Goal: Information Seeking & Learning: Learn about a topic

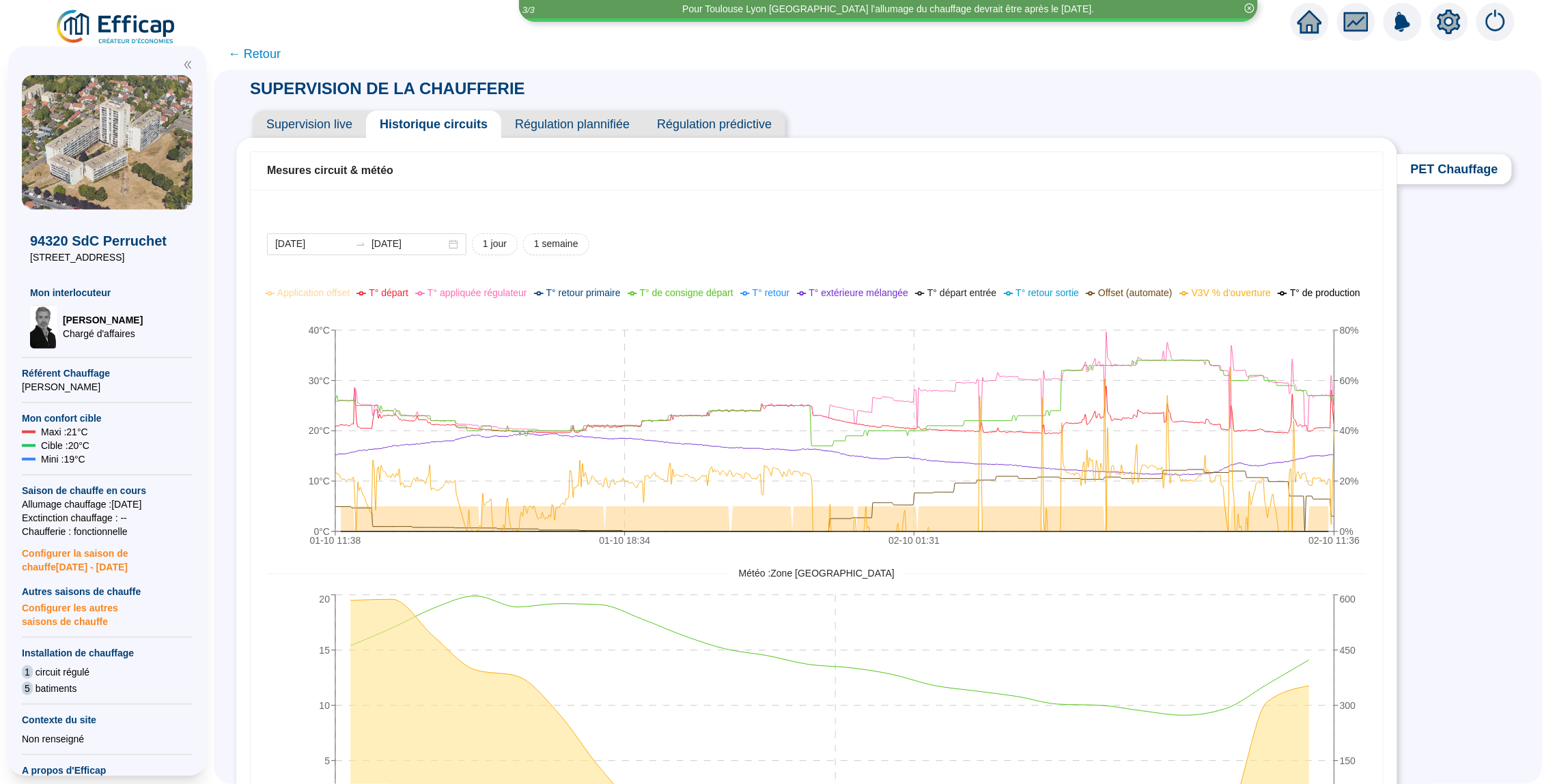
click at [1311, 22] on icon "home" at bounding box center [1309, 22] width 24 height 19
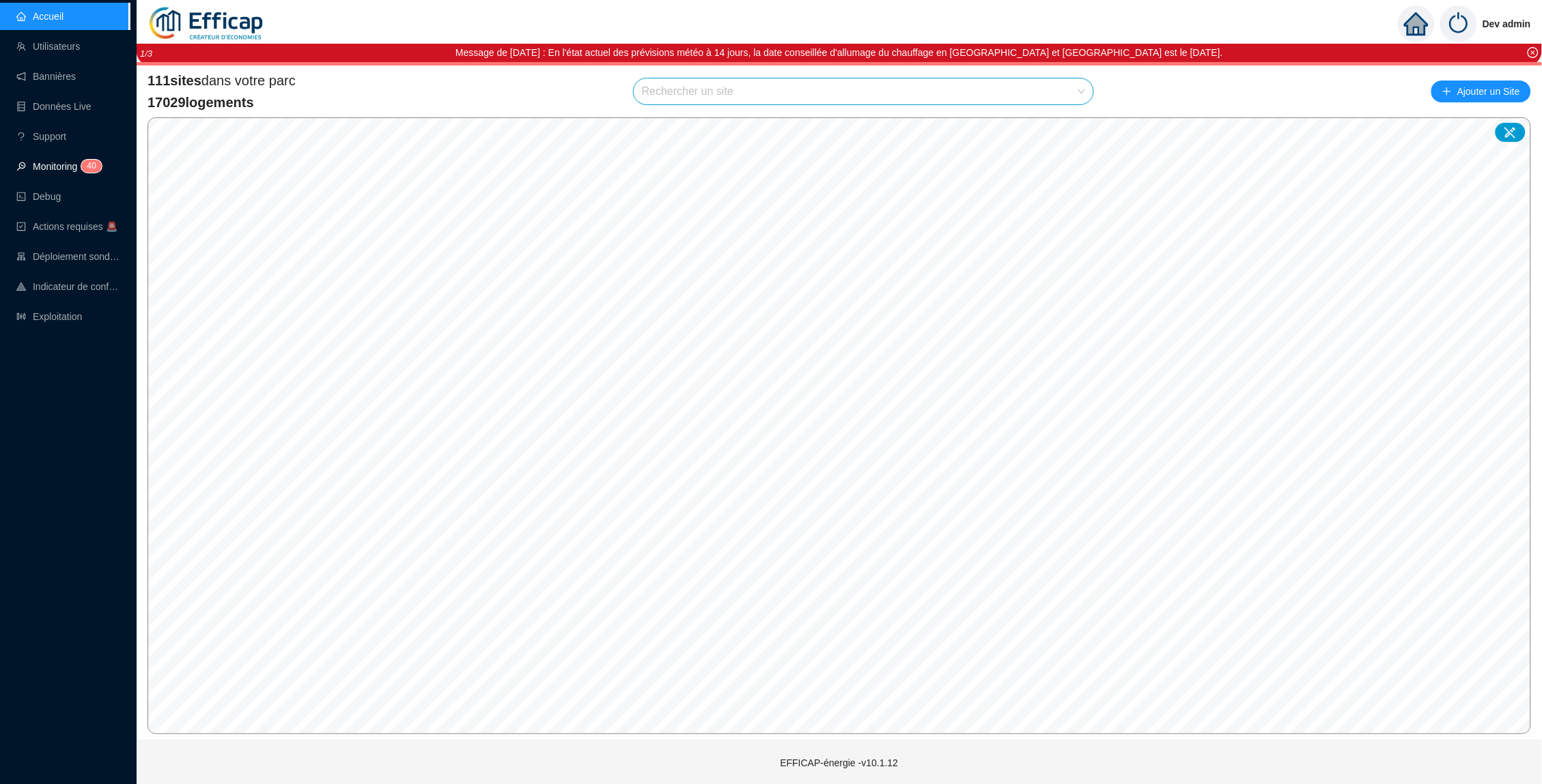
click at [53, 169] on link "Monitoring 4 0" at bounding box center [57, 166] width 82 height 11
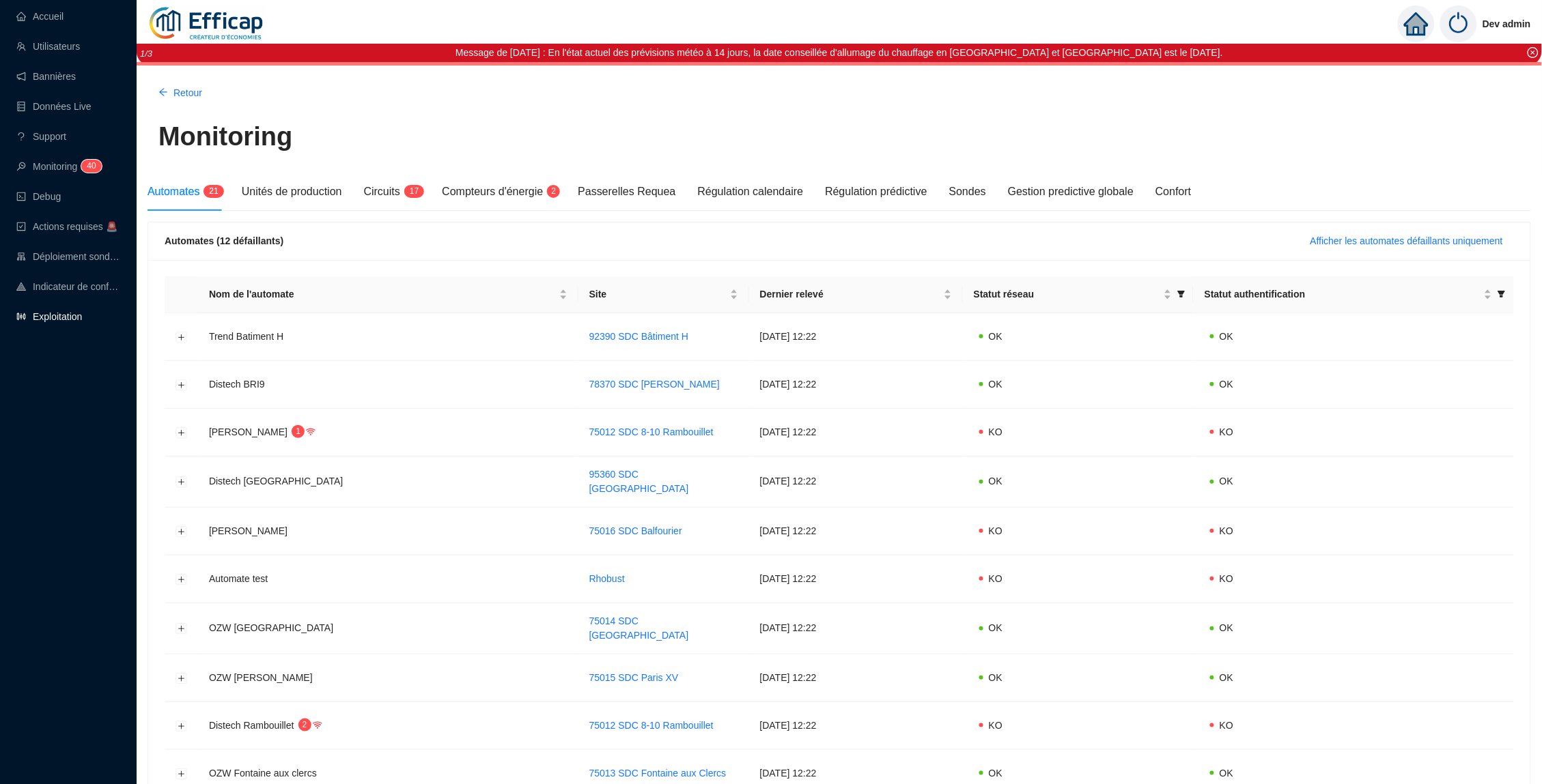
click at [82, 316] on link "Exploitation" at bounding box center [48, 316] width 65 height 11
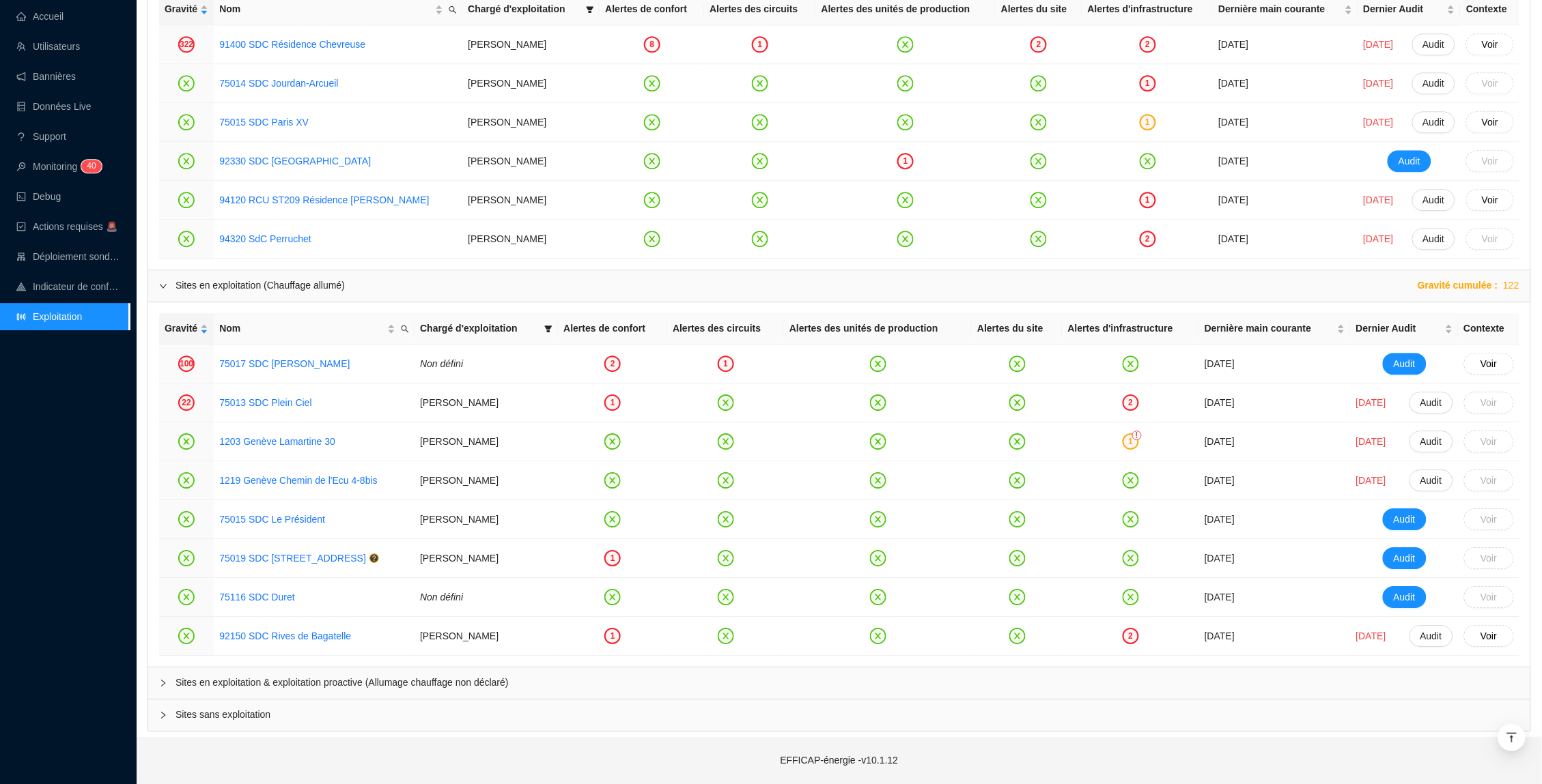
scroll to position [1249, 0]
click at [330, 685] on span "Sites en exploitation & exploitation proactive (Allumage chauffage non déclaré)" at bounding box center [847, 683] width 1344 height 15
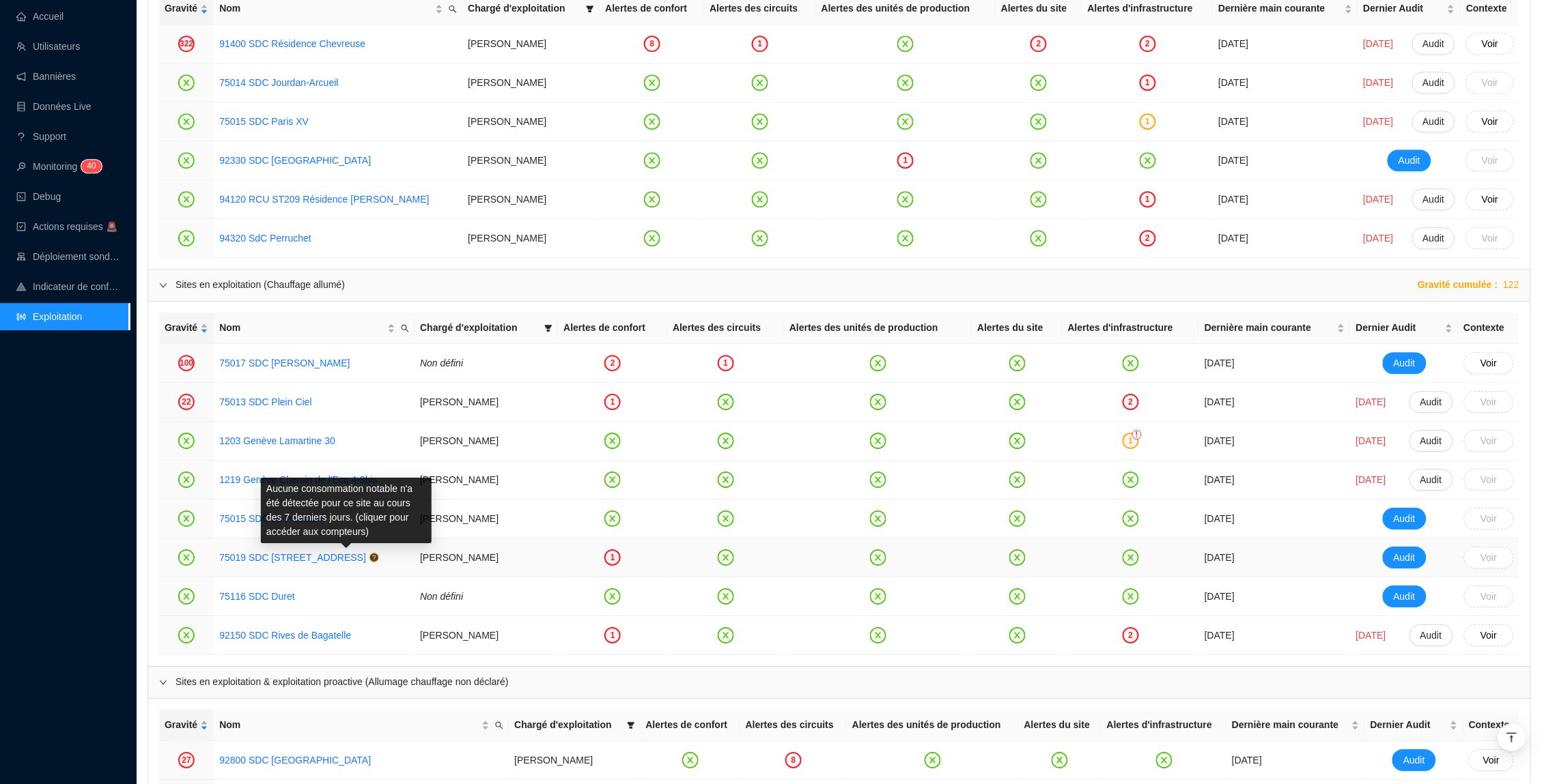
click at [370, 556] on icon "question-circle" at bounding box center [374, 557] width 8 height 8
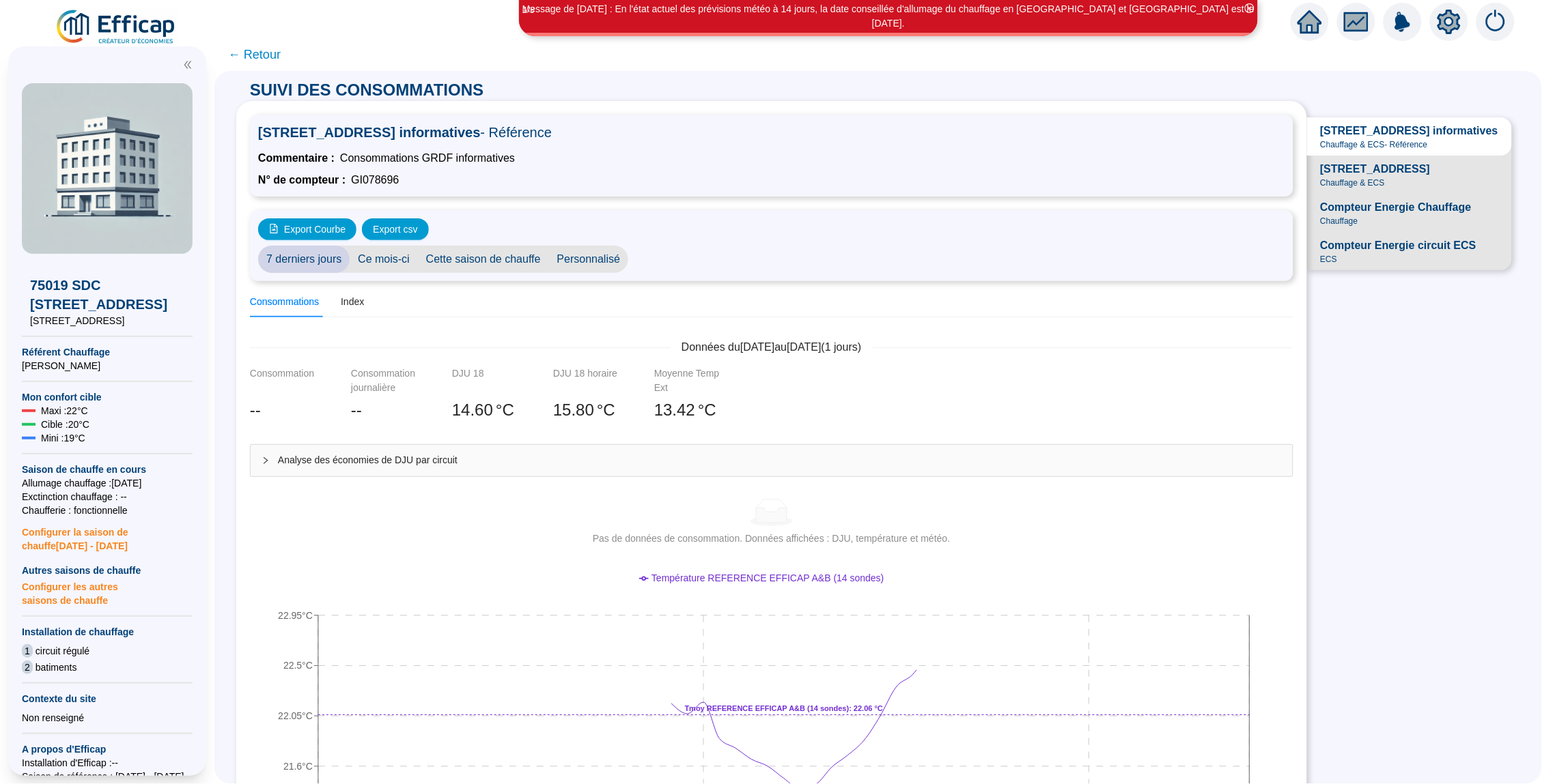
click at [260, 51] on span "← Retour" at bounding box center [255, 54] width 53 height 19
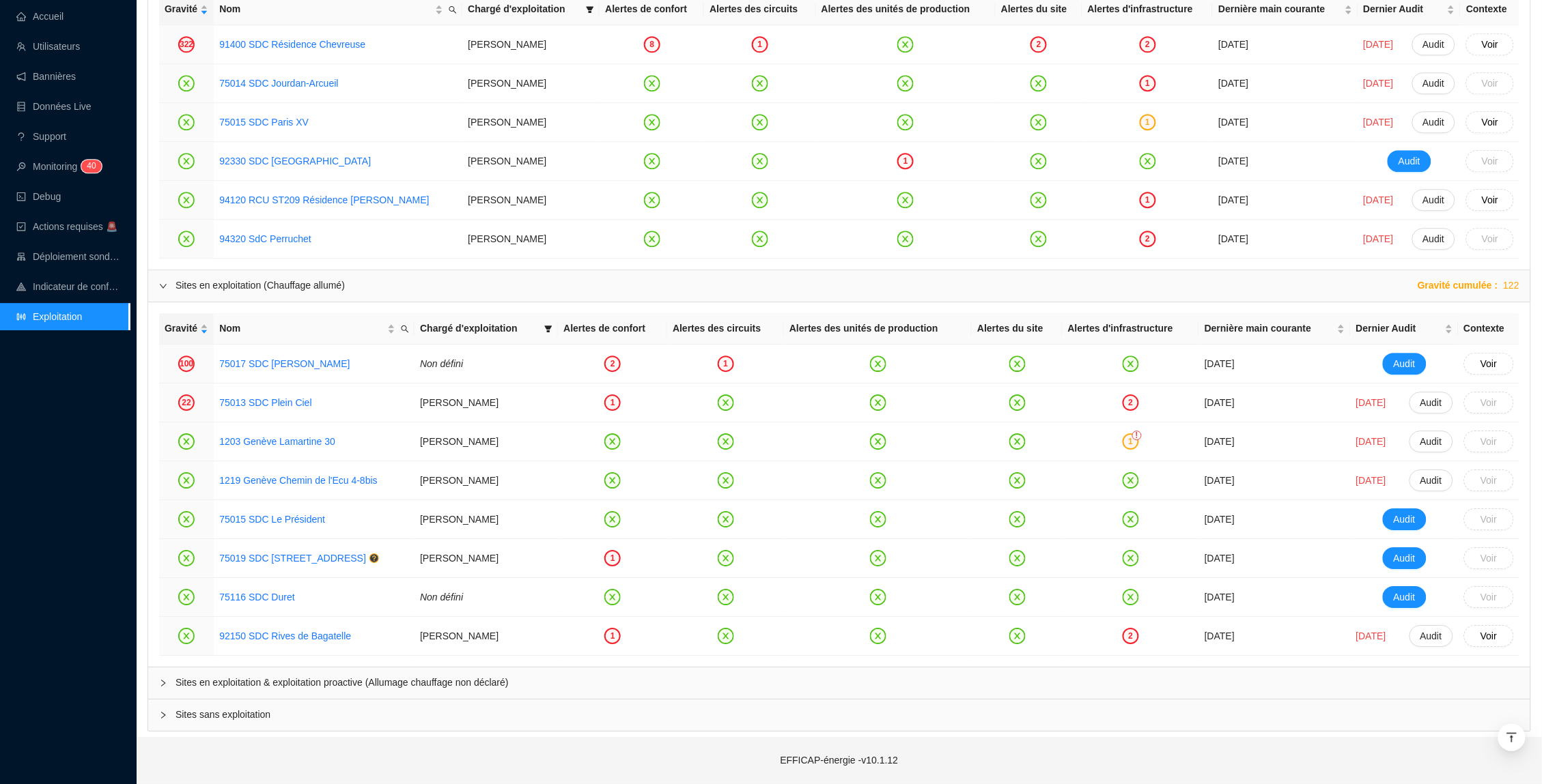
click at [376, 694] on div "Sites en exploitation & exploitation proactive (Allumage chauffage non déclaré)" at bounding box center [839, 683] width 1382 height 32
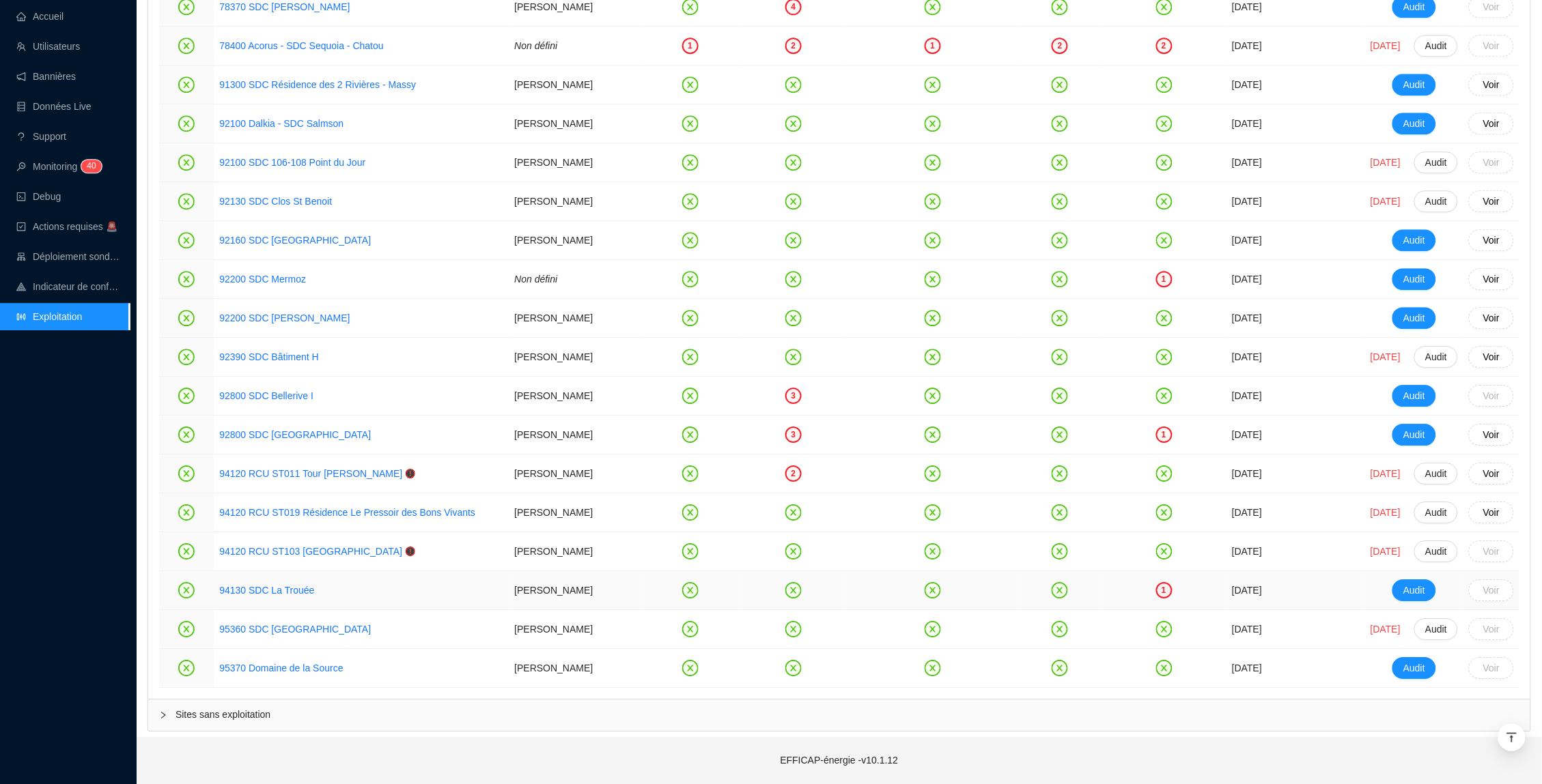
scroll to position [3137, 0]
click at [256, 592] on link "94130 SDC La Trouée" at bounding box center [266, 590] width 95 height 11
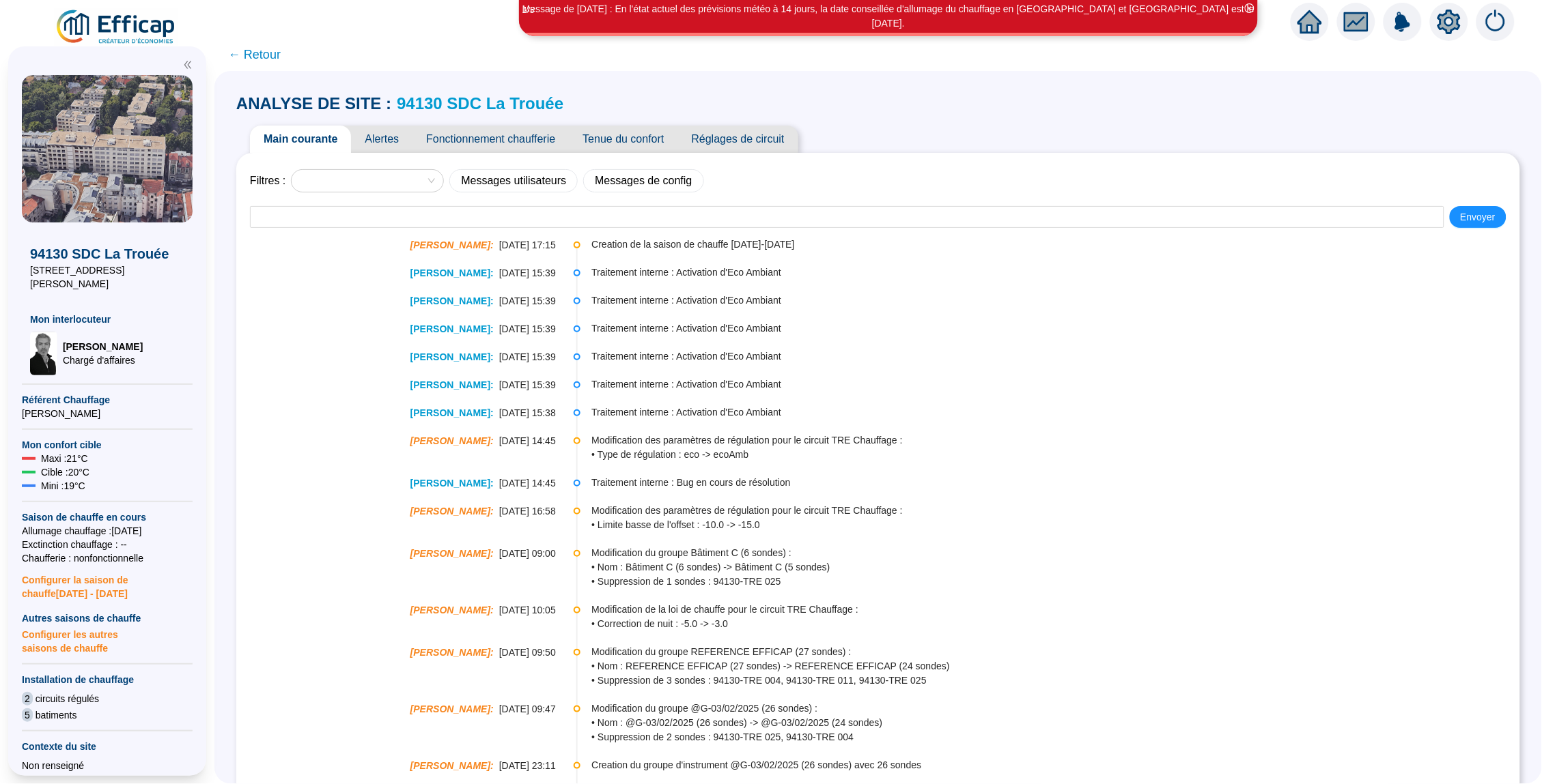
click at [512, 105] on link "94130 SDC La Trouée" at bounding box center [479, 103] width 167 height 18
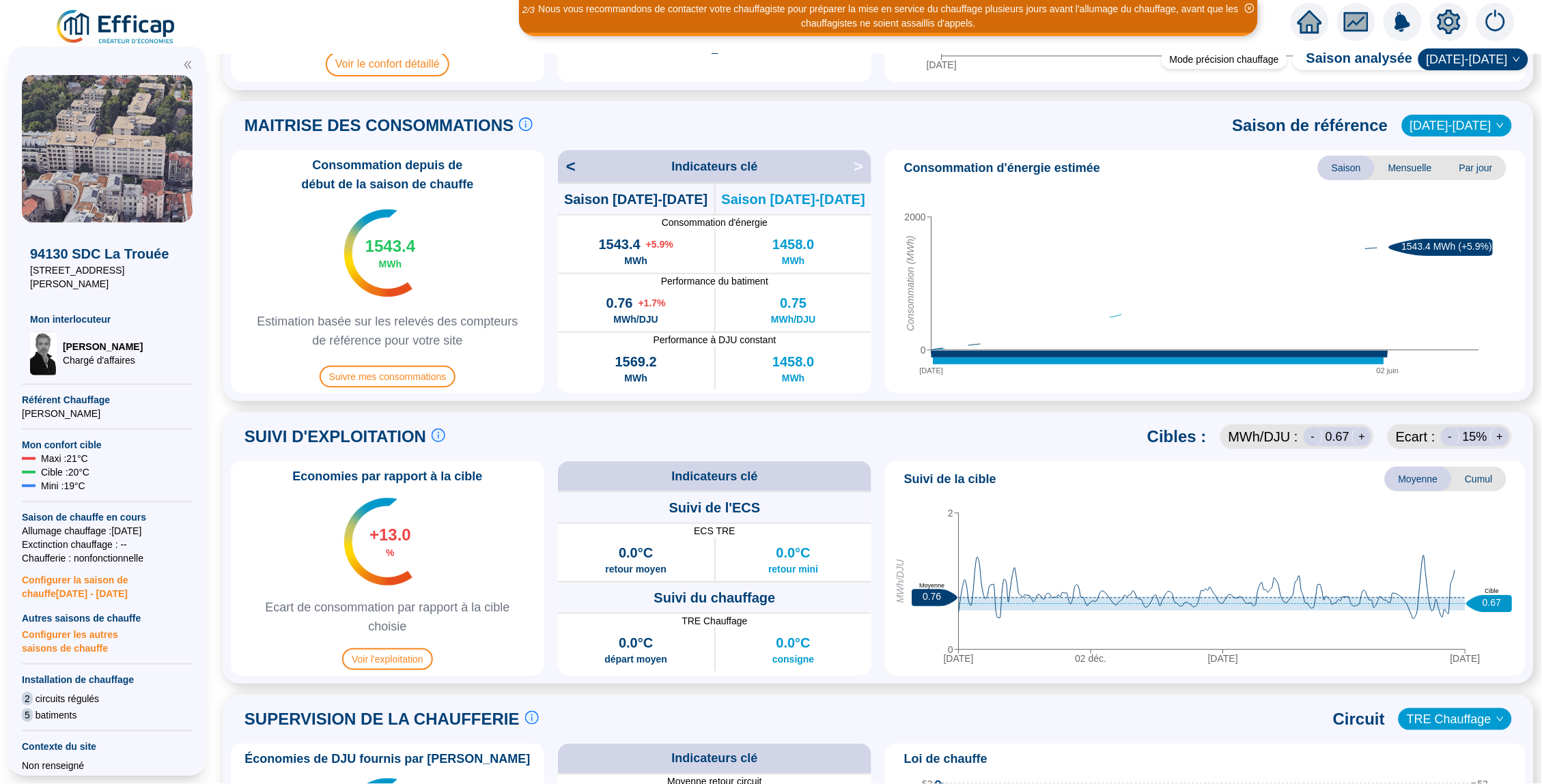
scroll to position [266, 0]
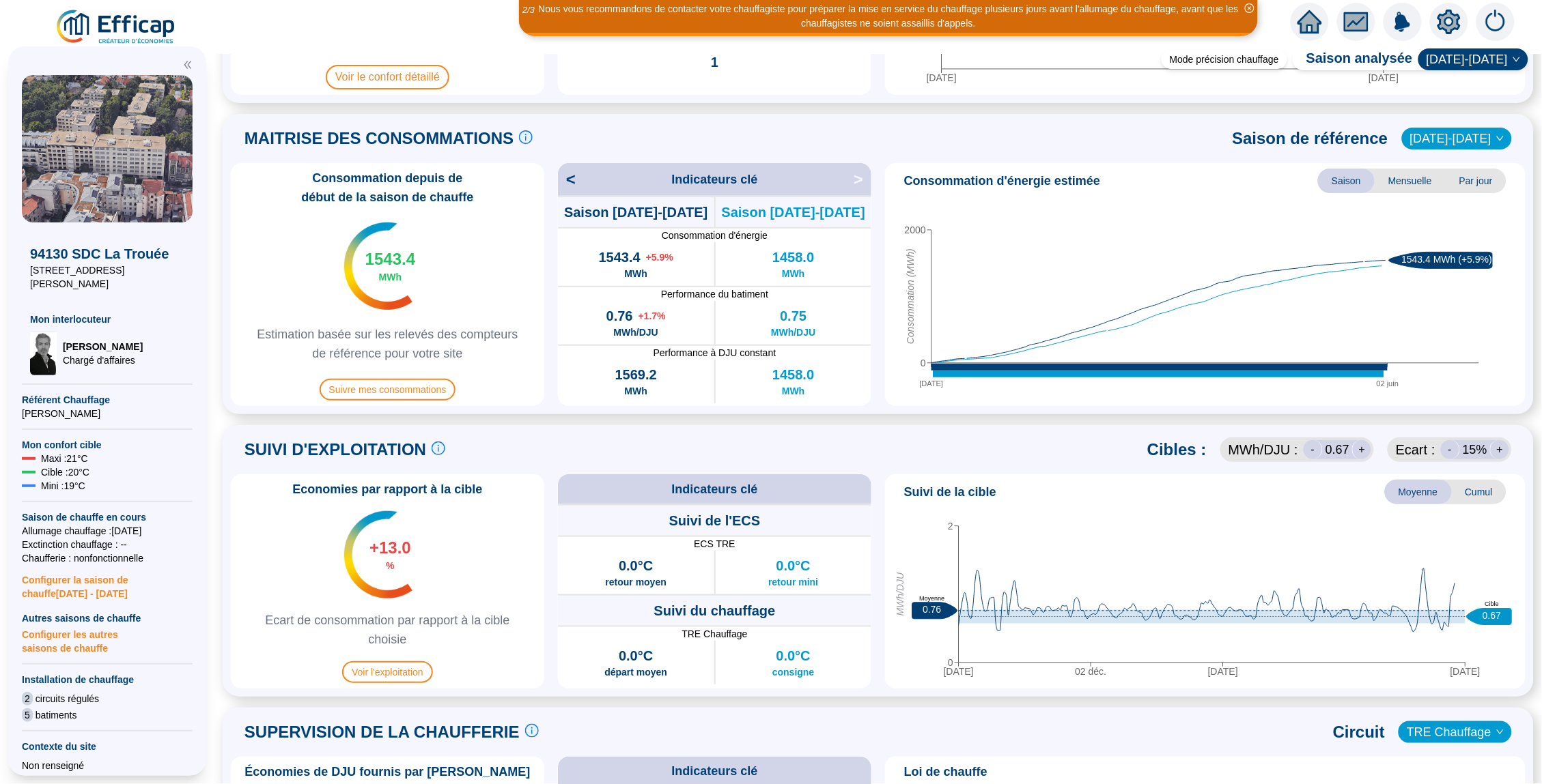
click at [857, 180] on span ">" at bounding box center [862, 180] width 18 height 22
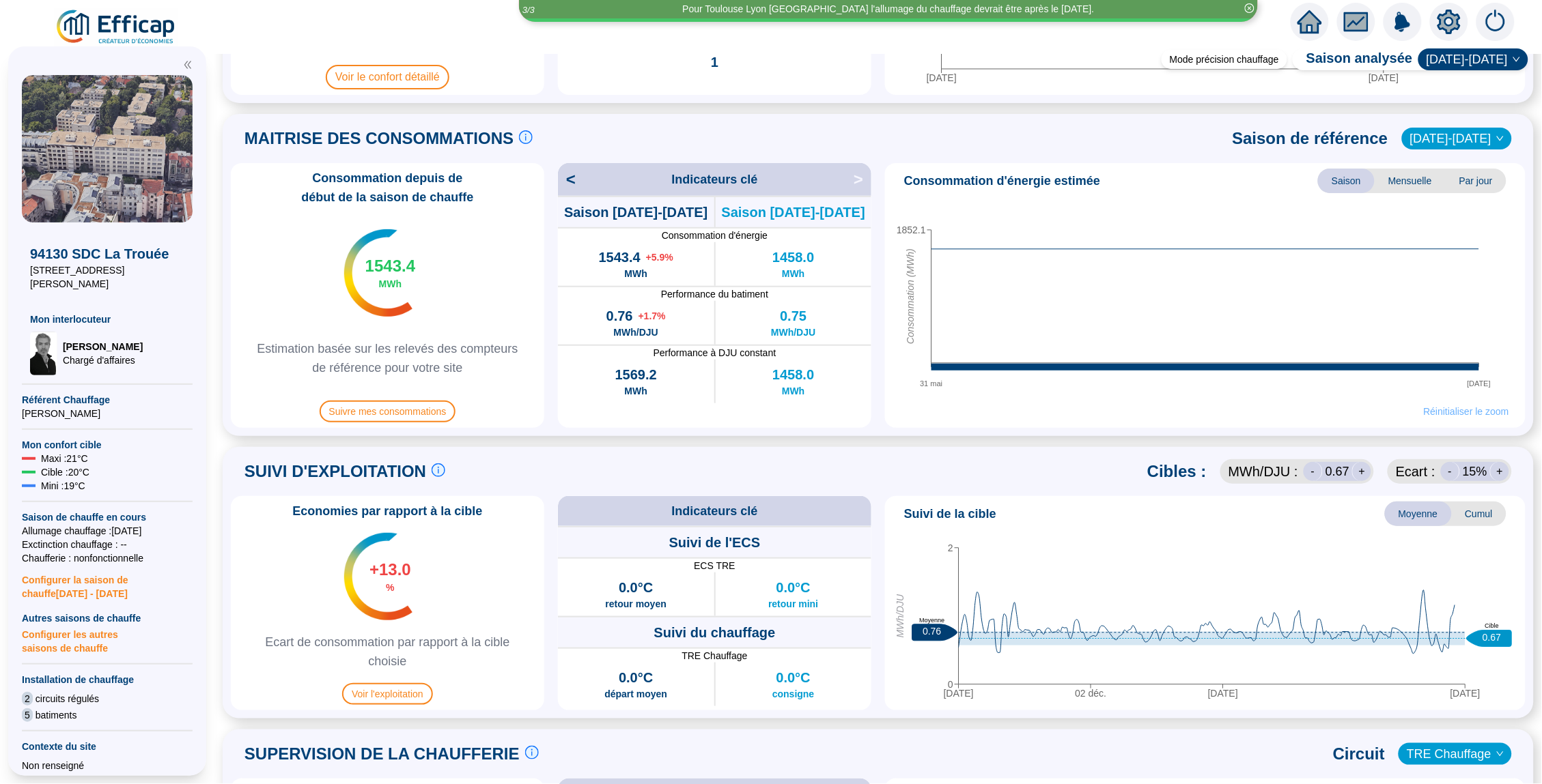
click at [1475, 410] on span "Réinitialiser le zoom" at bounding box center [1466, 411] width 85 height 14
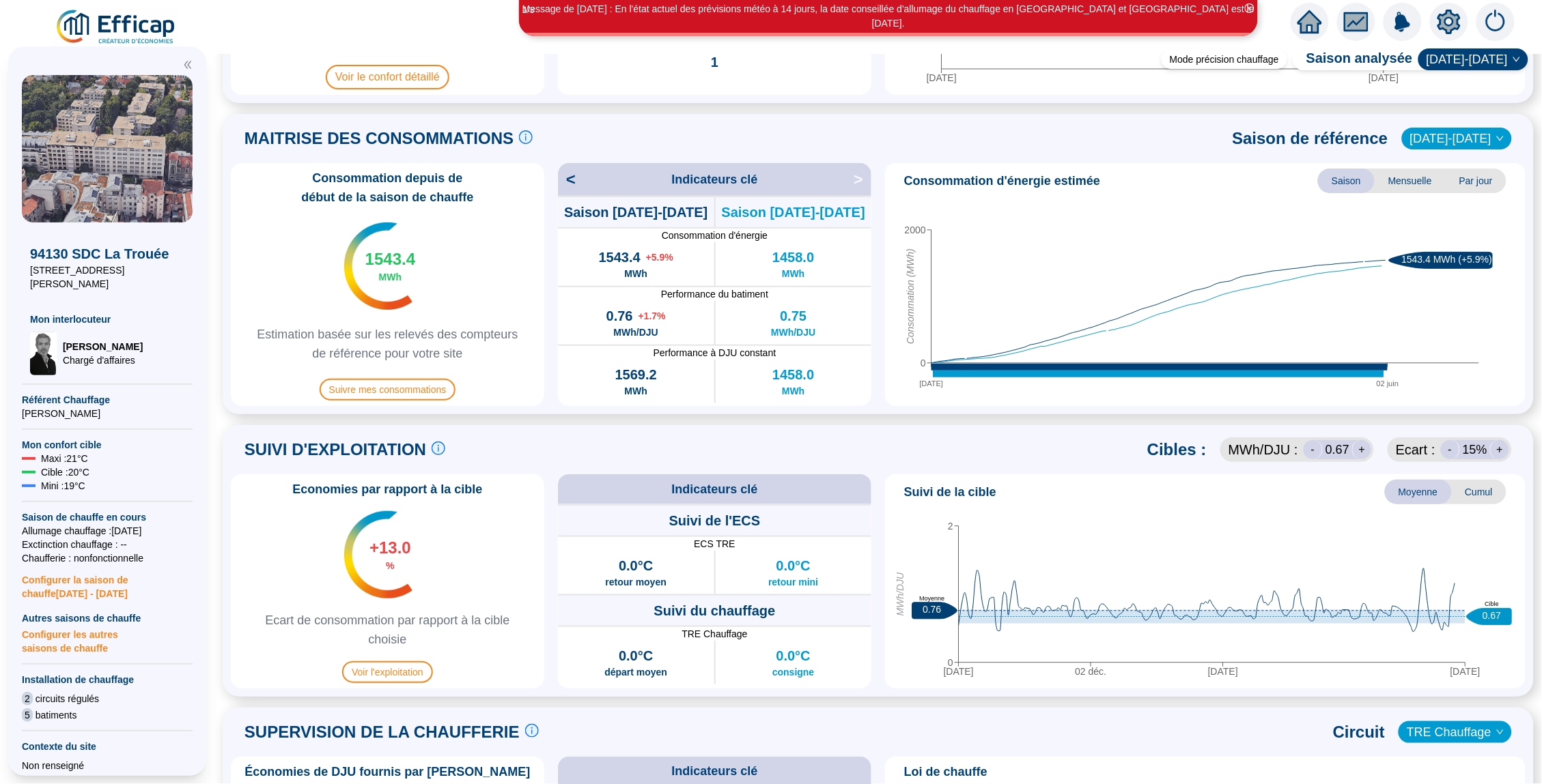
click at [893, 335] on icon "[DATE] juin 0 2000 Consommation (MWh) 1543.4 MWh (+5.9%)" at bounding box center [1204, 298] width 629 height 205
click at [877, 335] on div "Consommation depuis de début de la saison de chauffe 1543.4 MWh Estimation basé…" at bounding box center [877, 284] width 1295 height 243
click at [872, 322] on div "Consommation depuis de début de la saison de chauffe 1543.4 MWh Estimation basé…" at bounding box center [877, 284] width 1295 height 243
click at [858, 308] on div "0.75 MWh/DJU" at bounding box center [793, 323] width 156 height 44
click at [893, 255] on icon "[DATE] juin 0 2000 Consommation (MWh) 1543.4 MWh (+5.9%)" at bounding box center [1204, 298] width 629 height 205
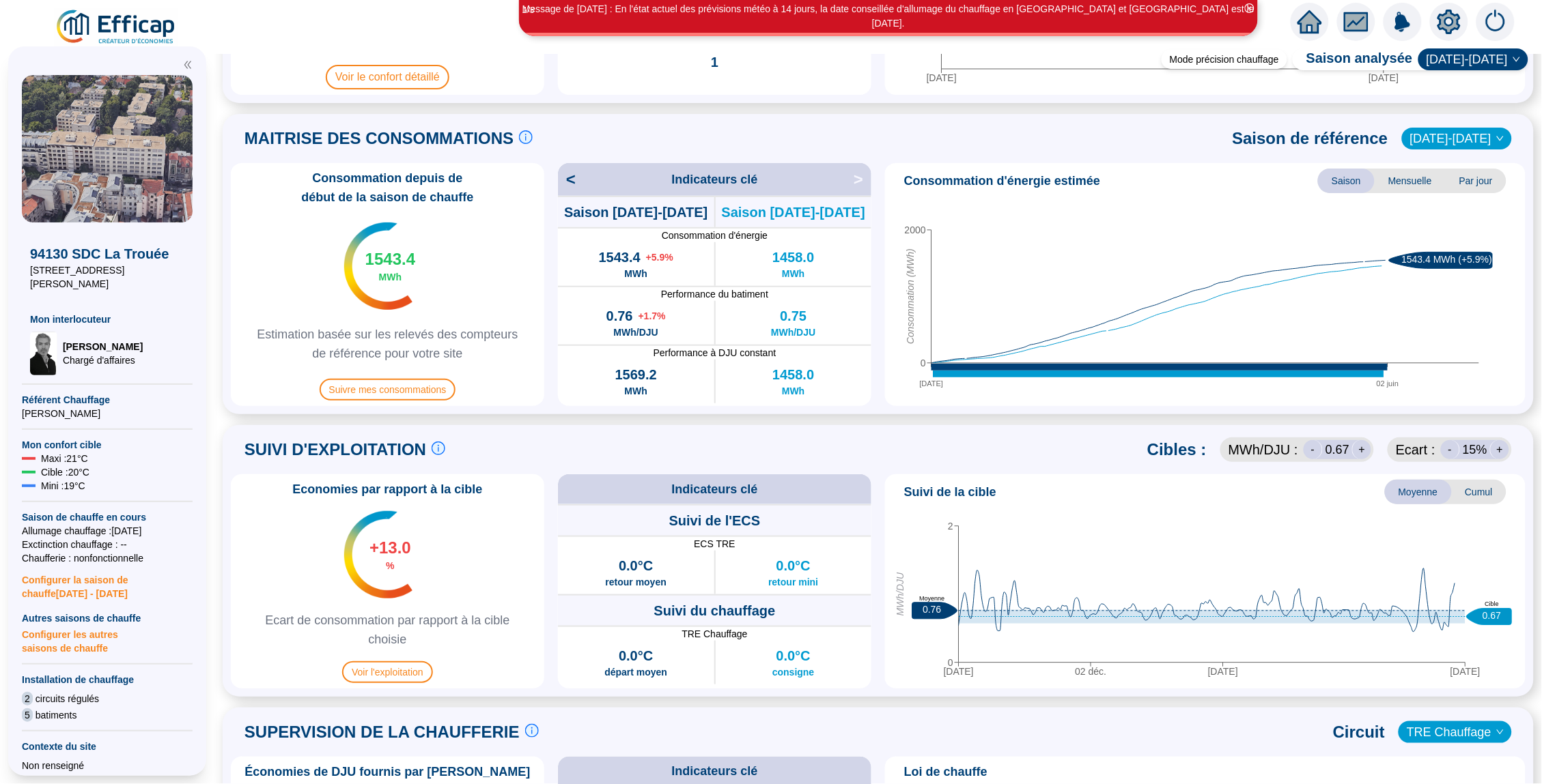
click at [908, 238] on icon "[DATE] juin 0 2000 Consommation (MWh) 1543.4 MWh (+5.9%)" at bounding box center [1204, 298] width 629 height 205
click at [886, 251] on div "Consommation d'énergie estimée Saison Mensuelle Par jour [DATE] juin 0 2000 Con…" at bounding box center [1205, 284] width 640 height 243
click at [879, 263] on div "Consommation depuis de début de la saison de chauffe 1543.4 MWh Estimation basé…" at bounding box center [877, 284] width 1295 height 243
click at [879, 266] on div "Consommation depuis de début de la saison de chauffe 1543.4 MWh Estimation basé…" at bounding box center [877, 284] width 1295 height 243
click at [873, 280] on div "Consommation depuis de début de la saison de chauffe 1543.4 MWh Estimation basé…" at bounding box center [877, 284] width 1295 height 243
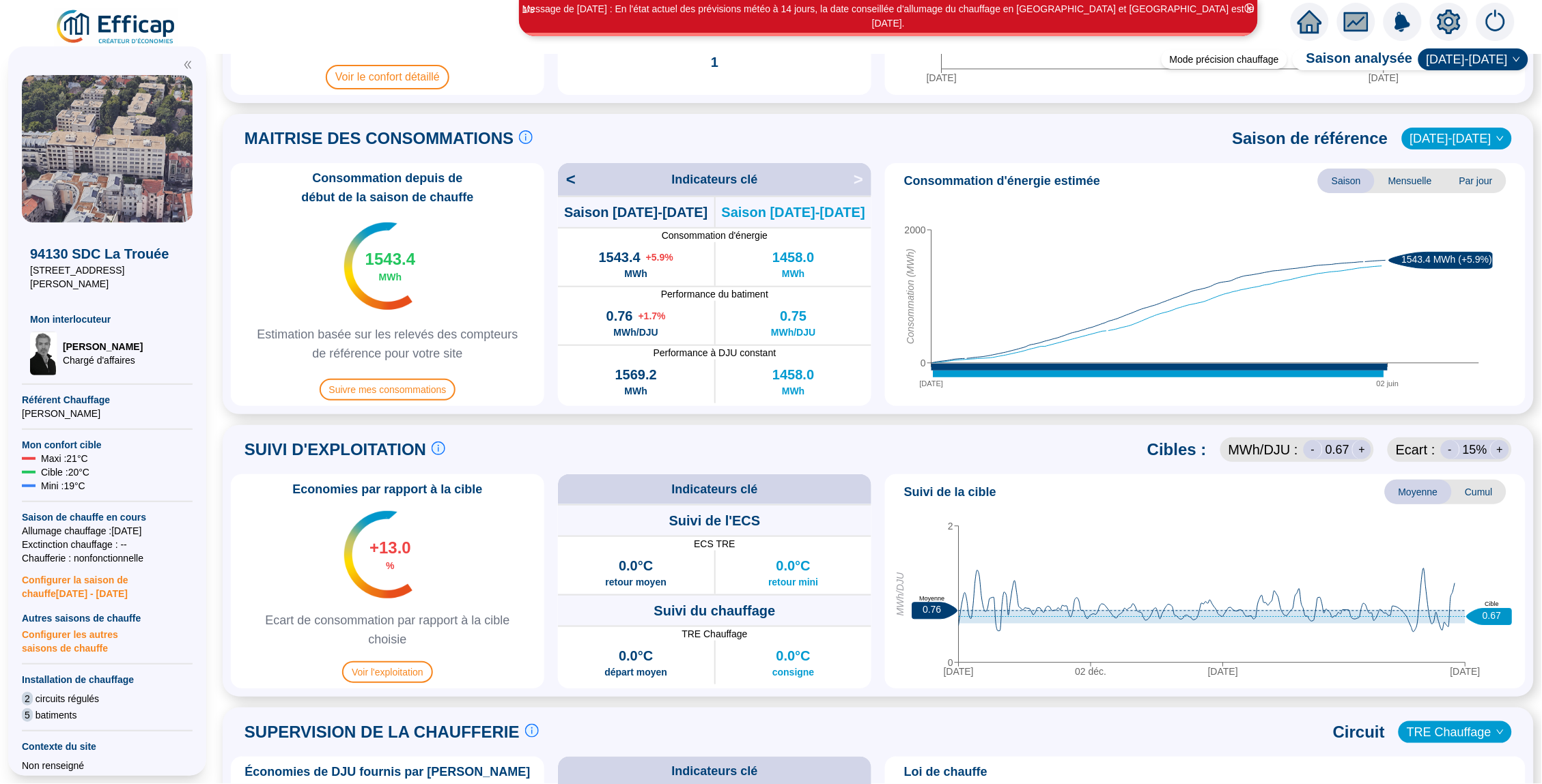
click at [863, 302] on div "0.75 MWh/DJU" at bounding box center [793, 323] width 156 height 44
click at [861, 302] on div "0.75 MWh/DJU" at bounding box center [793, 323] width 156 height 44
click at [868, 316] on div "0.75 MWh/DJU" at bounding box center [793, 323] width 156 height 44
click at [881, 349] on div "Consommation depuis de début de la saison de chauffe 1543.4 MWh Estimation basé…" at bounding box center [877, 284] width 1295 height 243
click at [902, 363] on icon "[DATE] juin 0 2000 Consommation (MWh) 1543.4 MWh (+5.9%)" at bounding box center [1204, 298] width 629 height 205
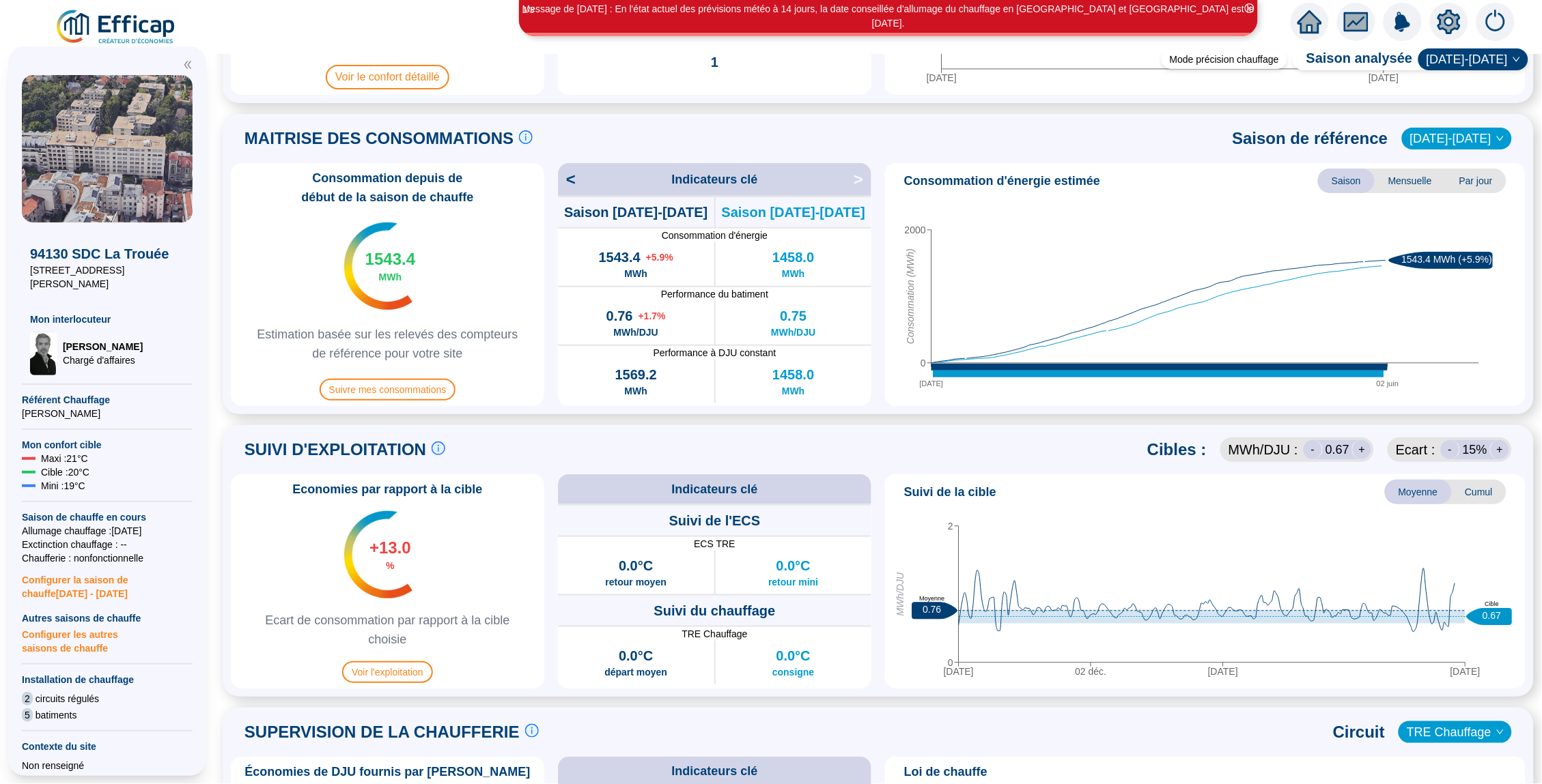
click at [880, 334] on div "Consommation depuis de début de la saison de chauffe 1543.4 MWh Estimation basé…" at bounding box center [877, 284] width 1295 height 243
click at [871, 320] on div "Consommation depuis de début de la saison de chauffe 1543.4 MWh Estimation basé…" at bounding box center [877, 284] width 1295 height 243
click at [859, 301] on div "0.75 MWh/DJU" at bounding box center [793, 323] width 156 height 44
click at [865, 291] on span "Performance du batiment" at bounding box center [714, 294] width 314 height 14
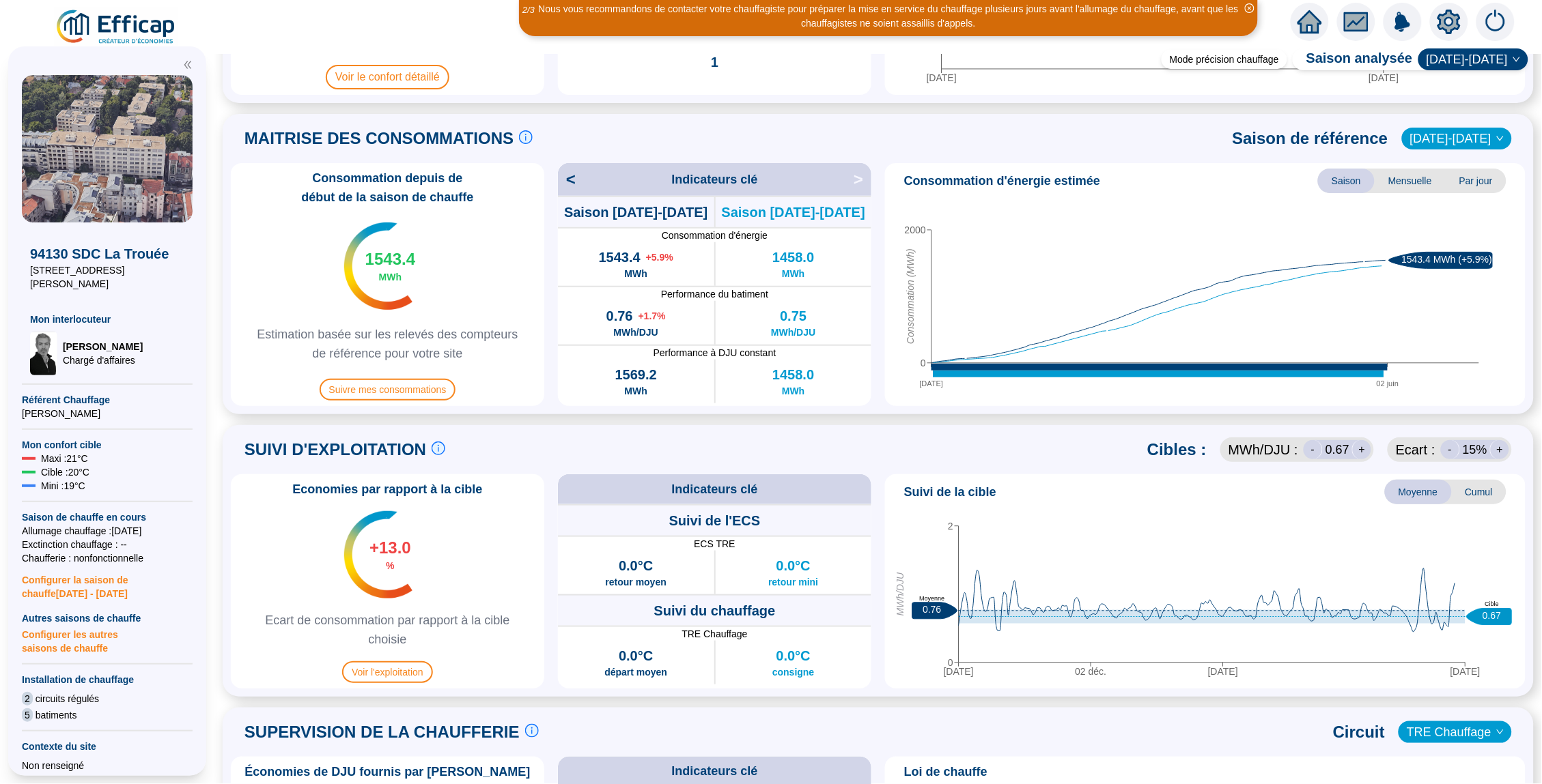
click at [868, 287] on span "Performance du batiment" at bounding box center [714, 294] width 314 height 14
click at [881, 269] on div "Consommation depuis de début de la saison de chauffe 1543.4 MWh Estimation basé…" at bounding box center [877, 284] width 1295 height 243
click at [891, 251] on icon "[DATE] juin 0 2000 Consommation (MWh) 1543.4 MWh (+5.9%)" at bounding box center [1204, 298] width 629 height 205
click at [880, 263] on div "Consommation depuis de début de la saison de chauffe 1543.4 MWh Estimation basé…" at bounding box center [877, 284] width 1295 height 243
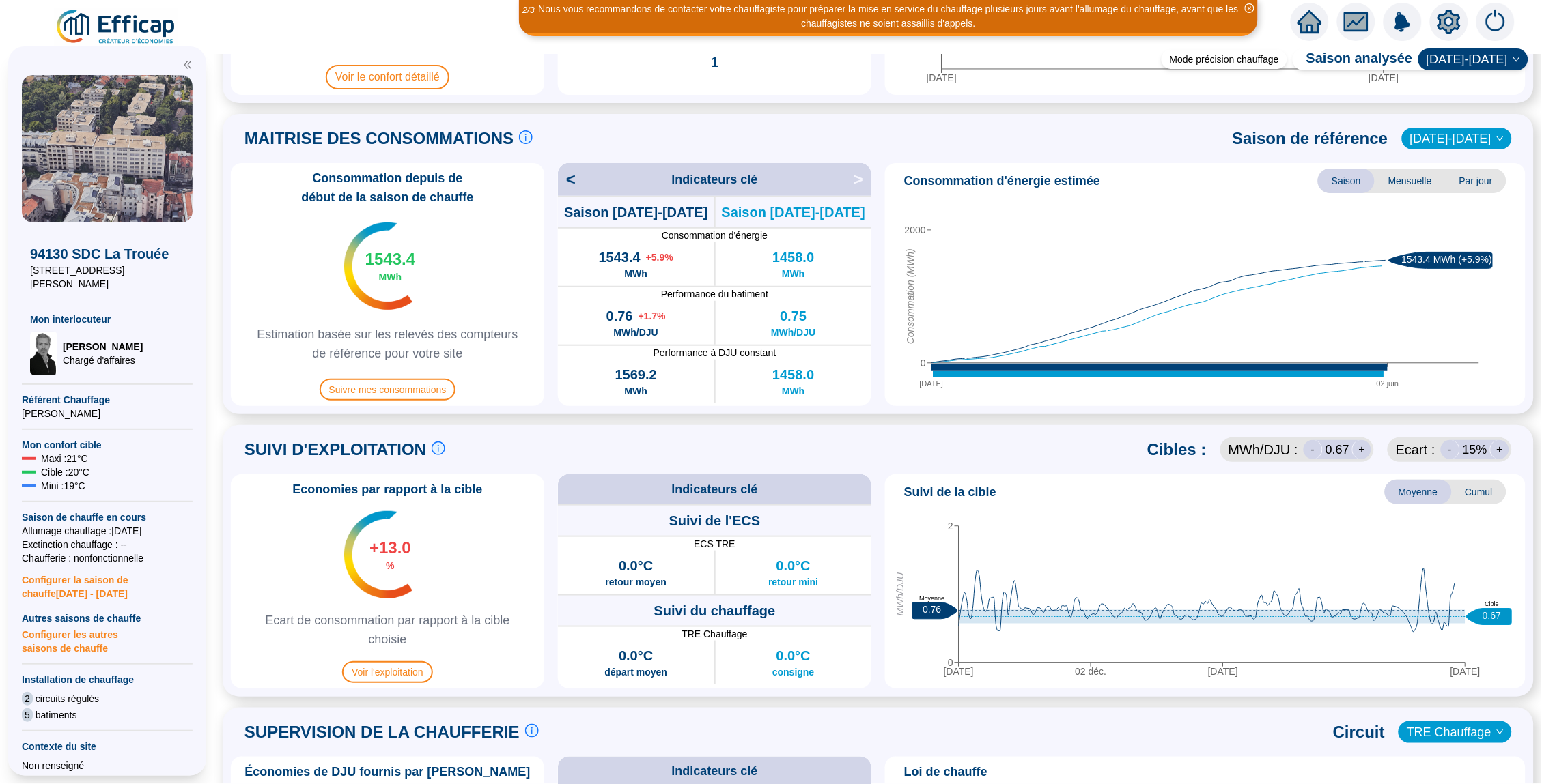
click at [873, 275] on div "Consommation depuis de début de la saison de chauffe 1543.4 MWh Estimation basé…" at bounding box center [877, 284] width 1295 height 243
click at [865, 287] on span "Performance du batiment" at bounding box center [714, 294] width 314 height 14
click at [862, 297] on span "Performance du batiment" at bounding box center [714, 294] width 314 height 14
click at [863, 311] on div "0.75 MWh/DJU" at bounding box center [793, 323] width 156 height 44
click at [902, 362] on icon "[DATE] juin 0 2000 Consommation (MWh) 1543.4 MWh (+5.9%)" at bounding box center [1204, 298] width 629 height 205
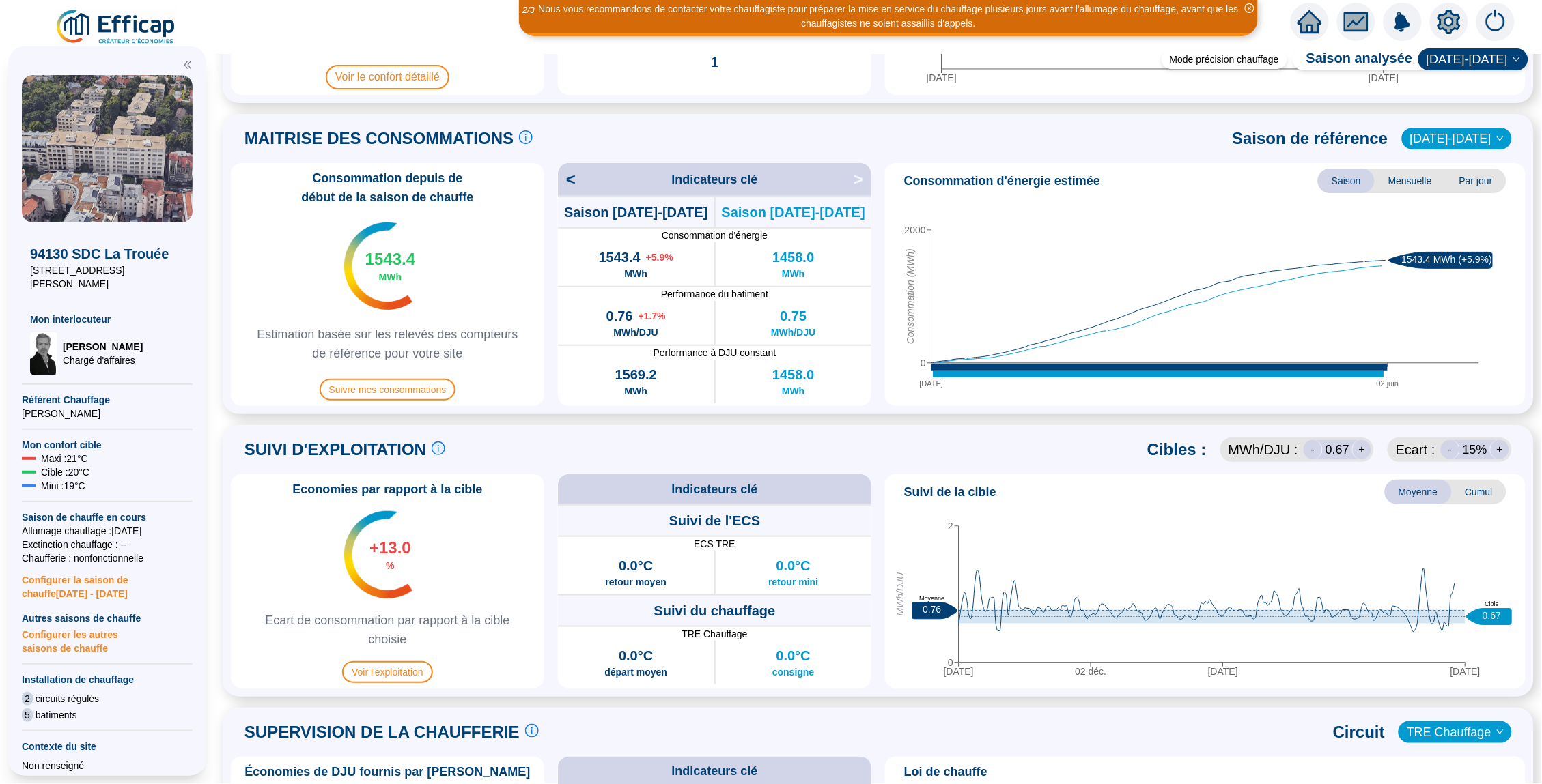
click at [894, 346] on icon "[DATE] juin 0 2000 Consommation (MWh) 1543.4 MWh (+5.9%)" at bounding box center [1204, 298] width 629 height 205
click at [880, 328] on div "Consommation depuis de début de la saison de chauffe 1543.4 MWh Estimation basé…" at bounding box center [877, 284] width 1295 height 243
click at [872, 316] on div "Consommation depuis de début de la saison de chauffe 1543.4 MWh Estimation basé…" at bounding box center [877, 284] width 1295 height 243
click at [867, 312] on div "0.75 MWh/DJU" at bounding box center [793, 323] width 156 height 44
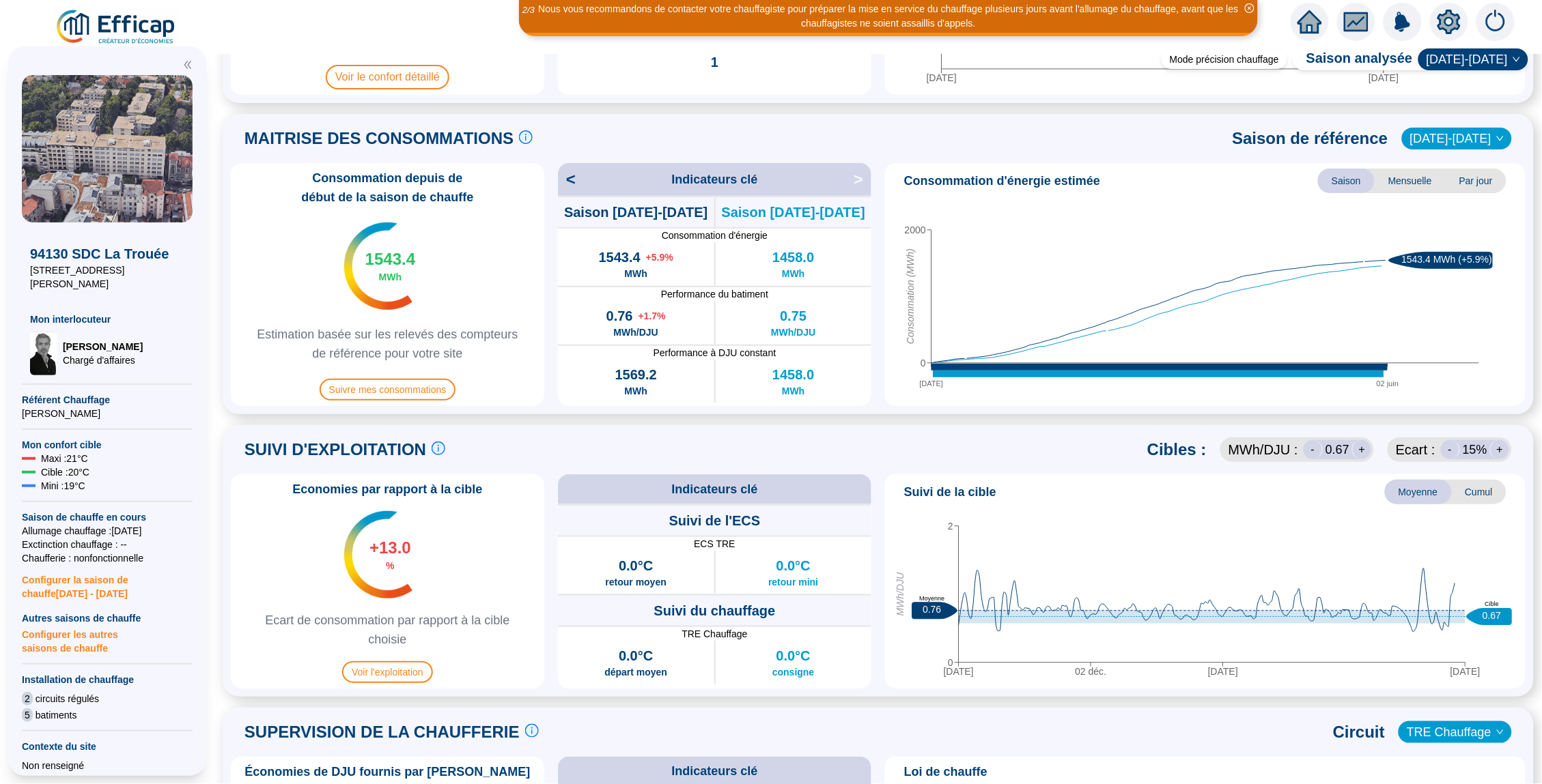
click at [893, 261] on icon "[DATE] juin 0 2000 Consommation (MWh) 1543.4 MWh (+5.9%)" at bounding box center [1204, 298] width 629 height 205
click at [861, 297] on span "Performance du batiment" at bounding box center [714, 294] width 314 height 14
click at [902, 344] on icon "[DATE] juin 0 2000 Consommation (MWh) 1543.4 MWh (+5.9%)" at bounding box center [1204, 298] width 629 height 205
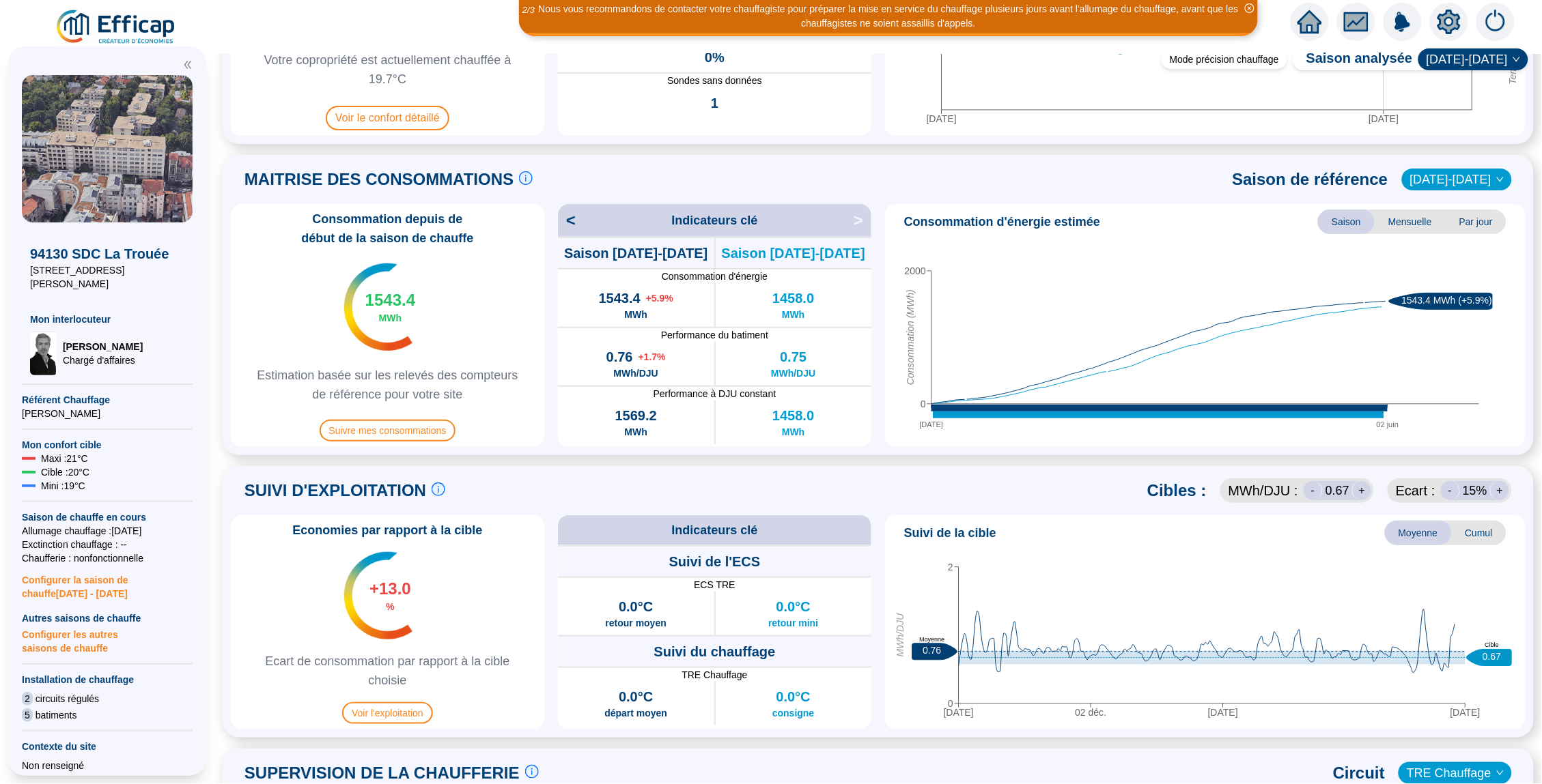
scroll to position [180, 0]
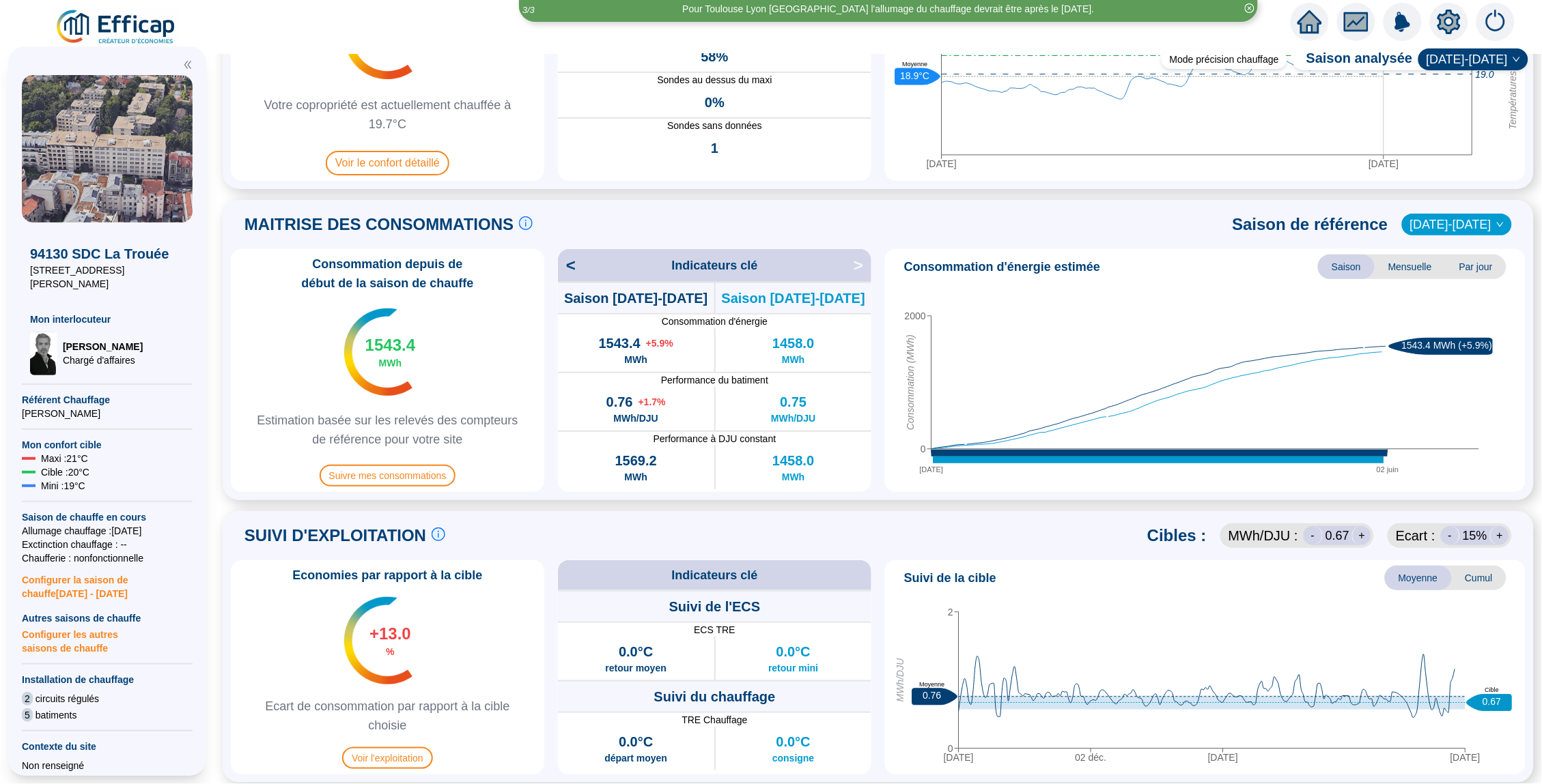
click at [856, 272] on span ">" at bounding box center [862, 266] width 18 height 22
click at [572, 261] on span "<" at bounding box center [567, 266] width 18 height 22
click at [859, 267] on span ">" at bounding box center [862, 266] width 18 height 22
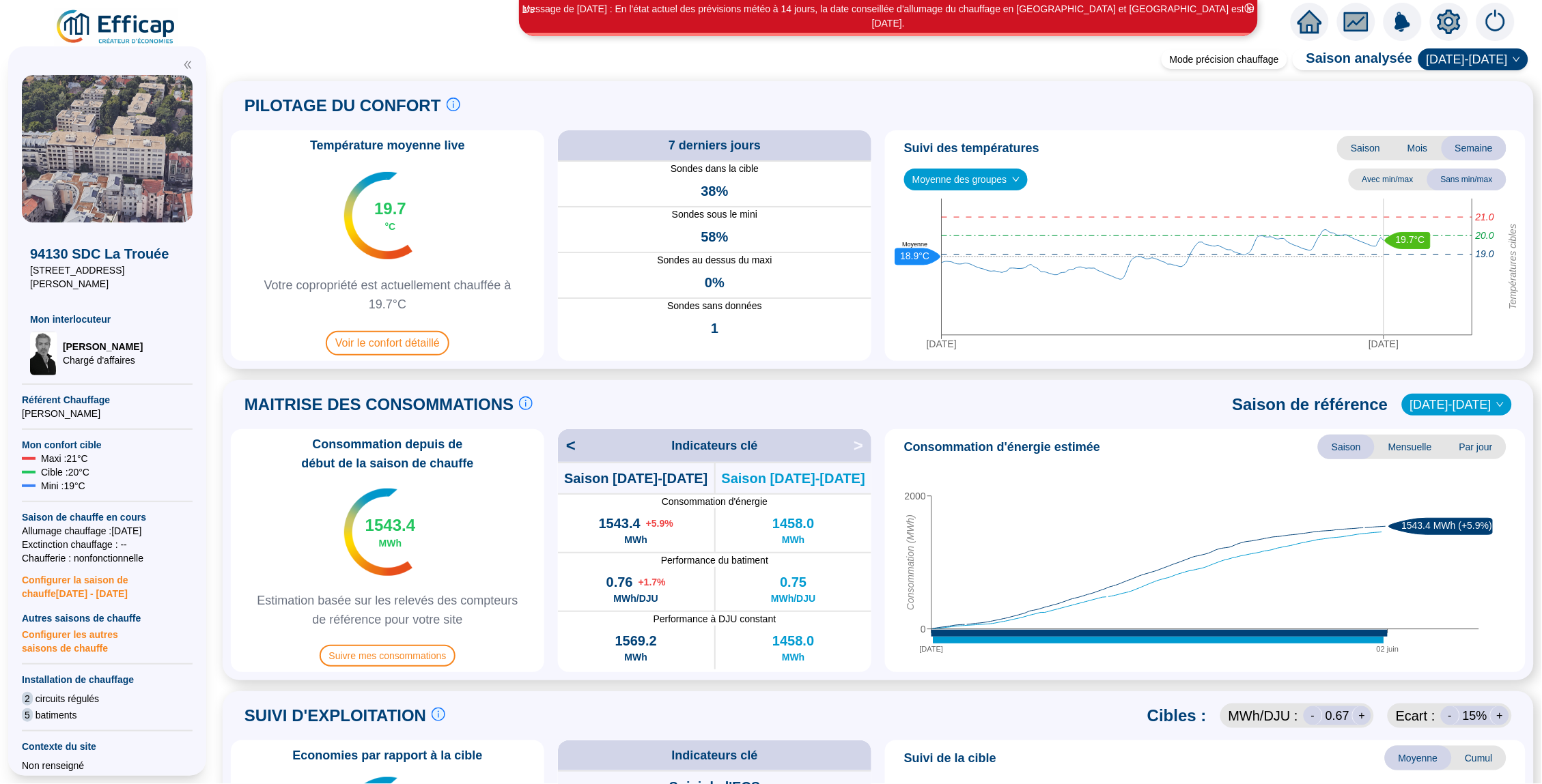
scroll to position [0, 0]
click at [1509, 409] on div "[DATE]-[DATE]" at bounding box center [1457, 405] width 110 height 22
click at [1478, 429] on div "[DATE]-[DATE]" at bounding box center [1465, 432] width 71 height 15
click at [1475, 405] on span "[DATE]-[DATE]" at bounding box center [1456, 404] width 93 height 21
click at [1455, 449] on div "[DATE]-[DATE]" at bounding box center [1466, 454] width 72 height 15
